Goal: Information Seeking & Learning: Learn about a topic

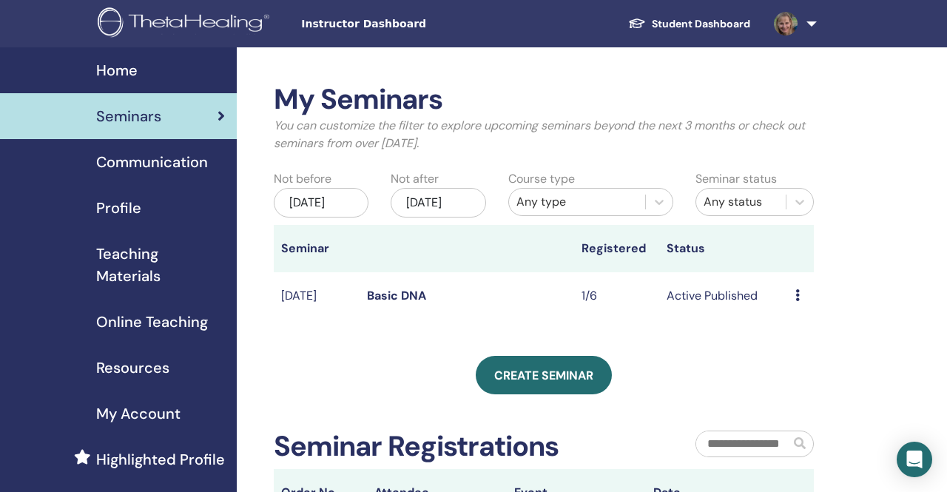
click at [812, 18] on link at bounding box center [792, 23] width 61 height 47
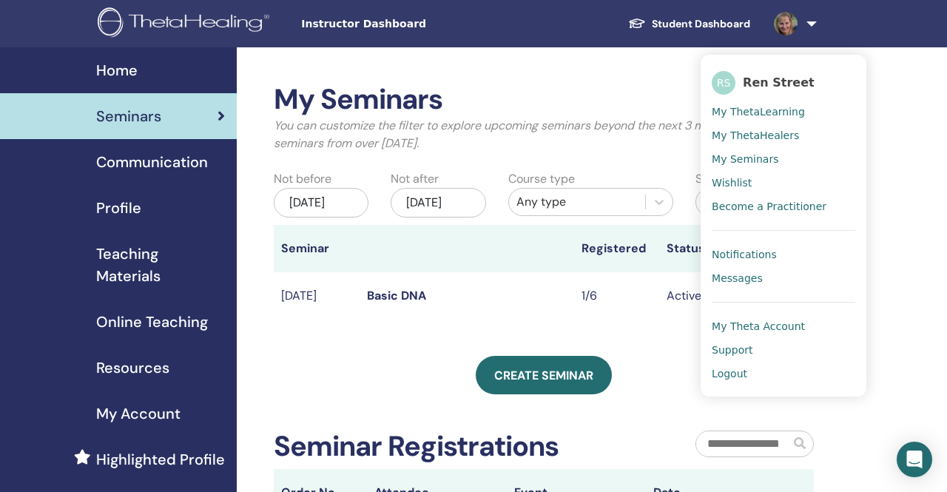
click at [728, 109] on span "My ThetaLearning" at bounding box center [757, 111] width 93 height 13
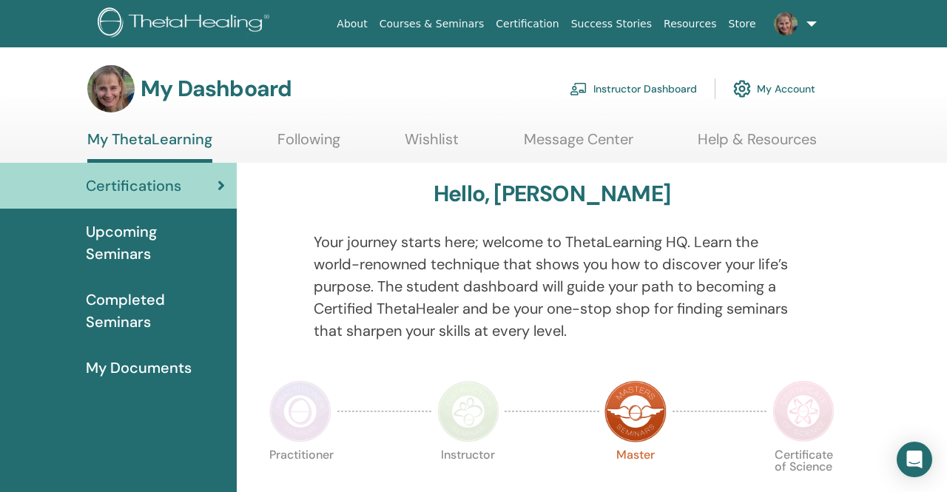
click at [127, 311] on span "Completed Seminars" at bounding box center [155, 310] width 139 height 44
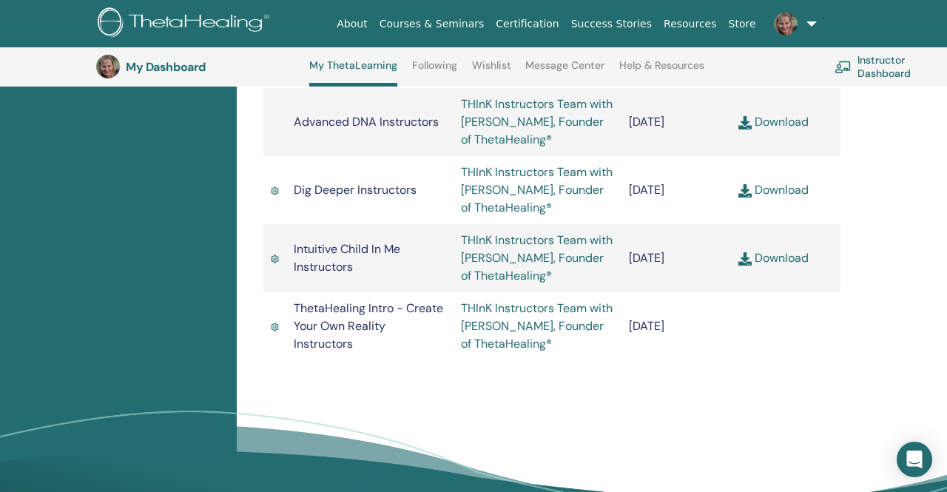
scroll to position [942, 0]
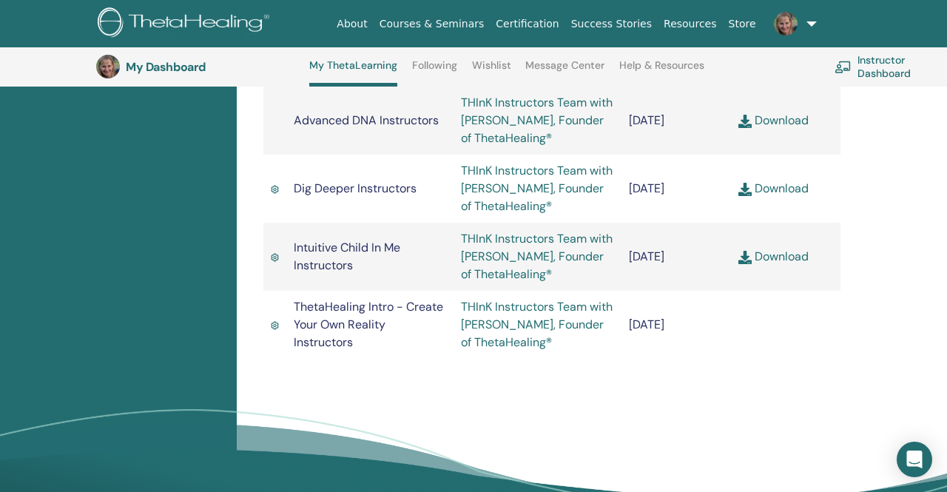
click at [527, 337] on link "THInK Instructors Team with [PERSON_NAME], Founder of ThetaHealing®" at bounding box center [537, 324] width 152 height 51
